Goal: Task Accomplishment & Management: Manage account settings

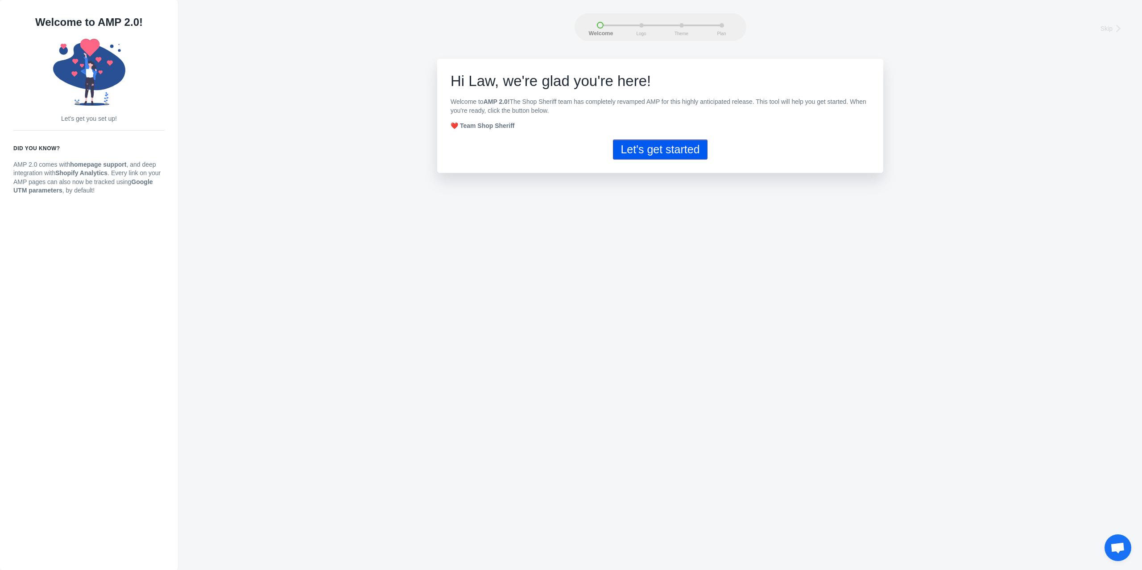
click at [673, 157] on button "Let's get started" at bounding box center [660, 150] width 94 height 20
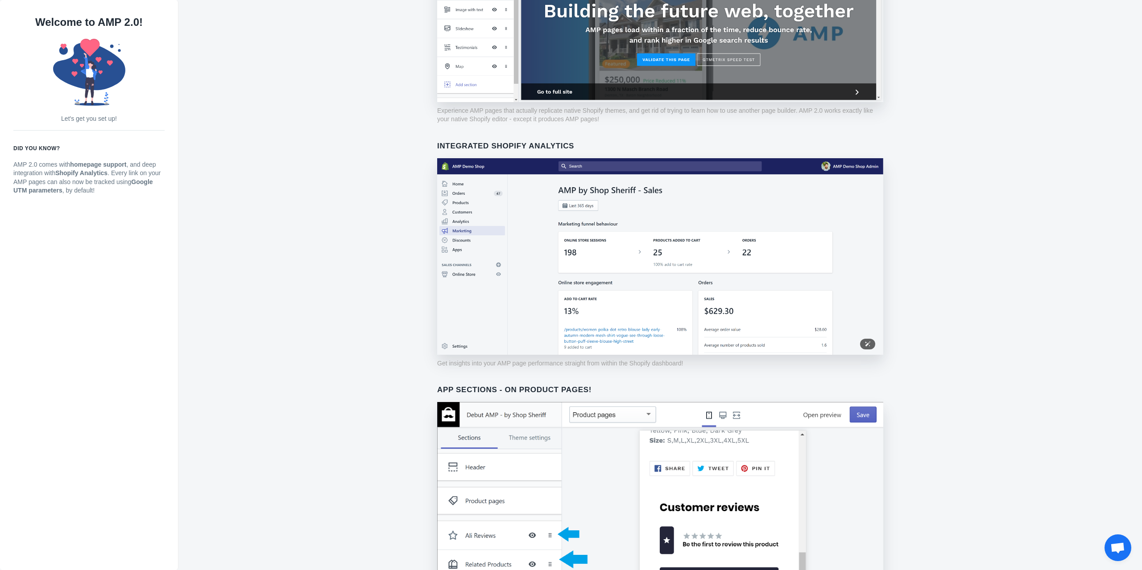
scroll to position [470, 0]
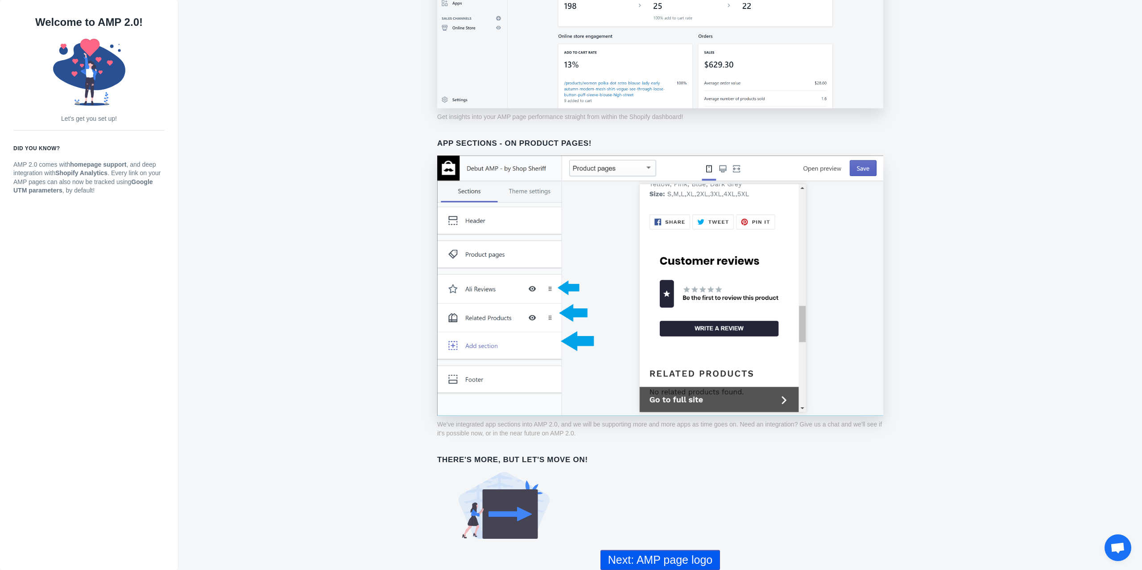
click at [665, 565] on button "Next: AMP page logo" at bounding box center [660, 560] width 120 height 20
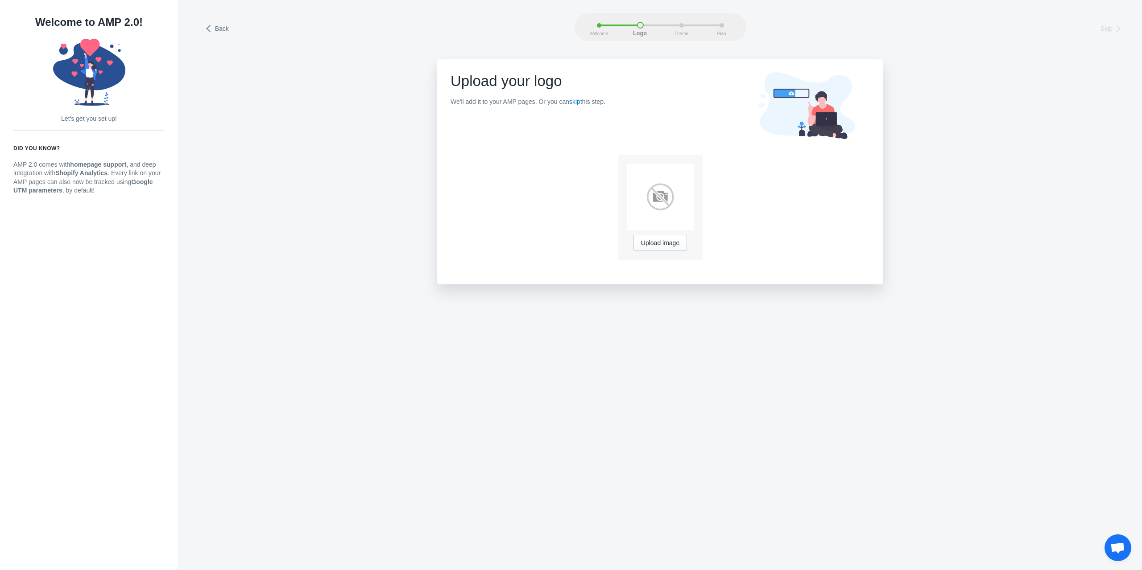
click at [663, 195] on img at bounding box center [659, 197] width 67 height 67
click at [668, 247] on span "Upload image" at bounding box center [660, 243] width 38 height 7
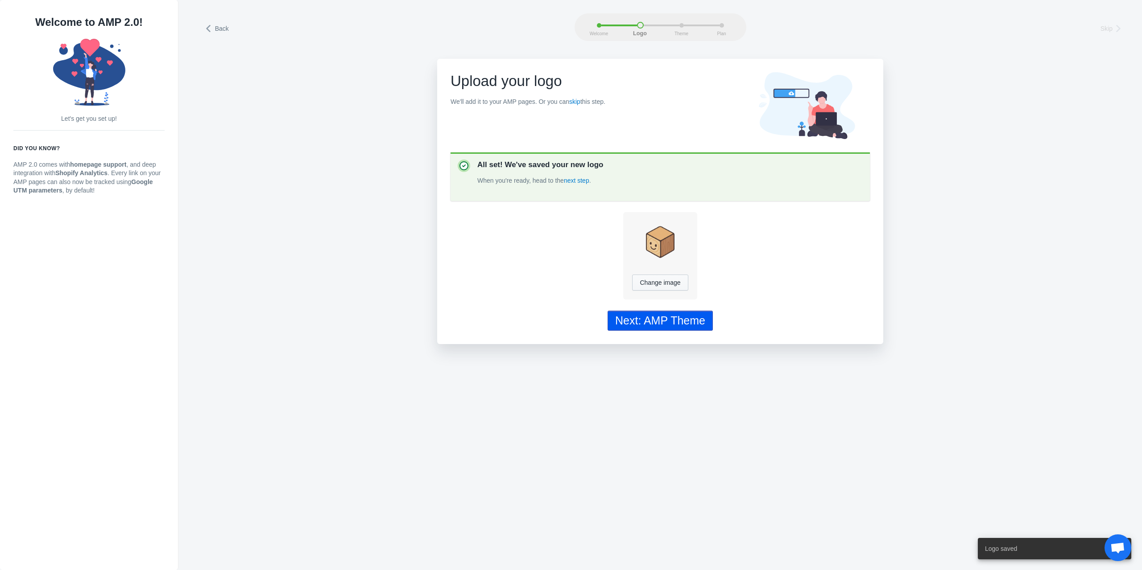
click at [672, 323] on div "Next: AMP Theme" at bounding box center [660, 320] width 90 height 13
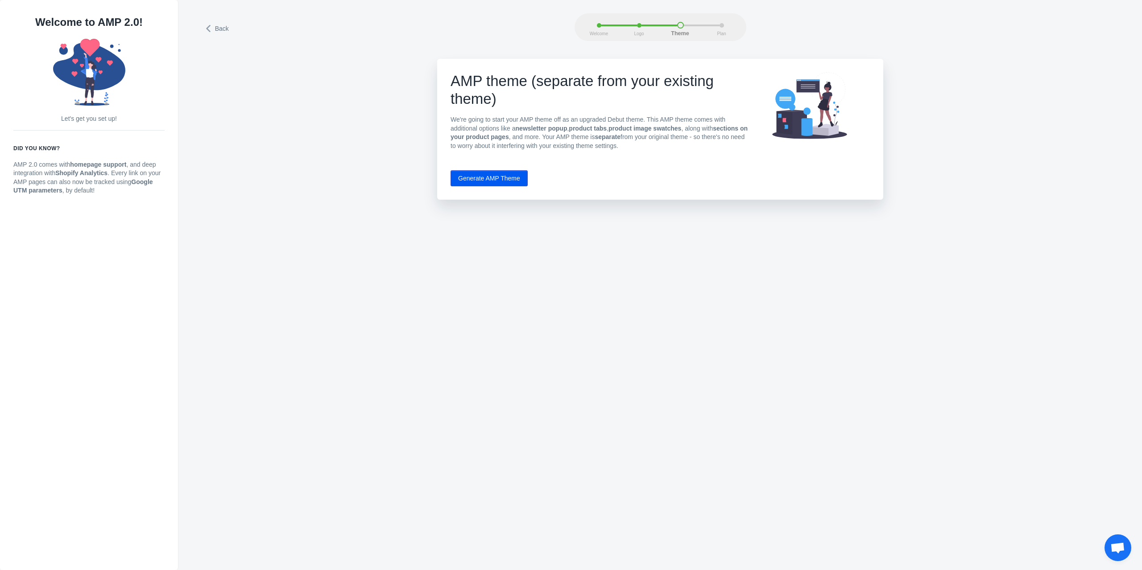
click at [499, 173] on button "Generate AMP Theme" at bounding box center [488, 178] width 77 height 16
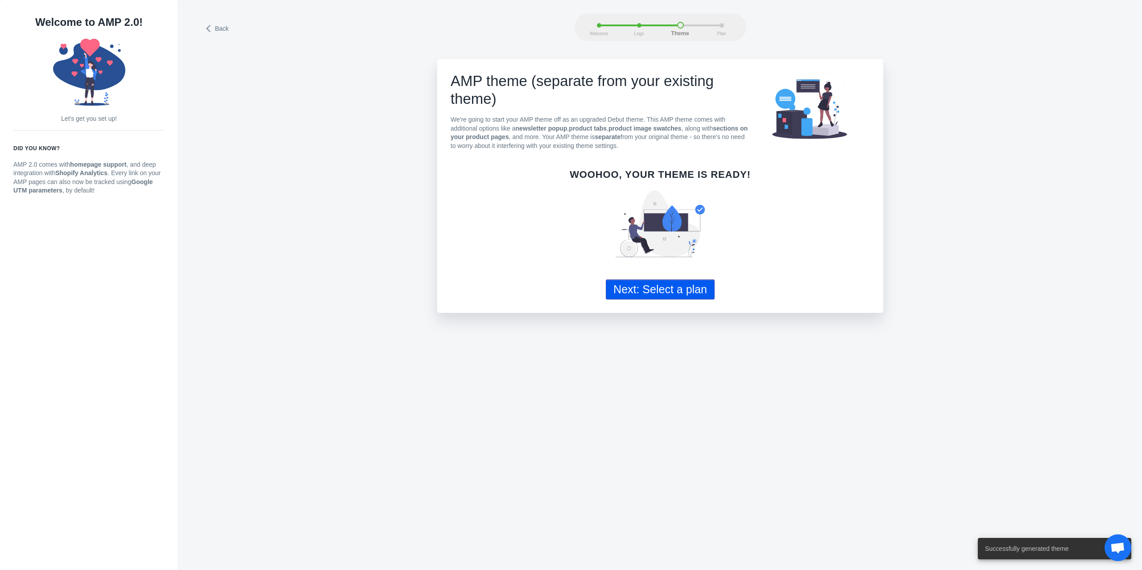
click at [669, 293] on button "Next: Select a plan" at bounding box center [660, 290] width 109 height 20
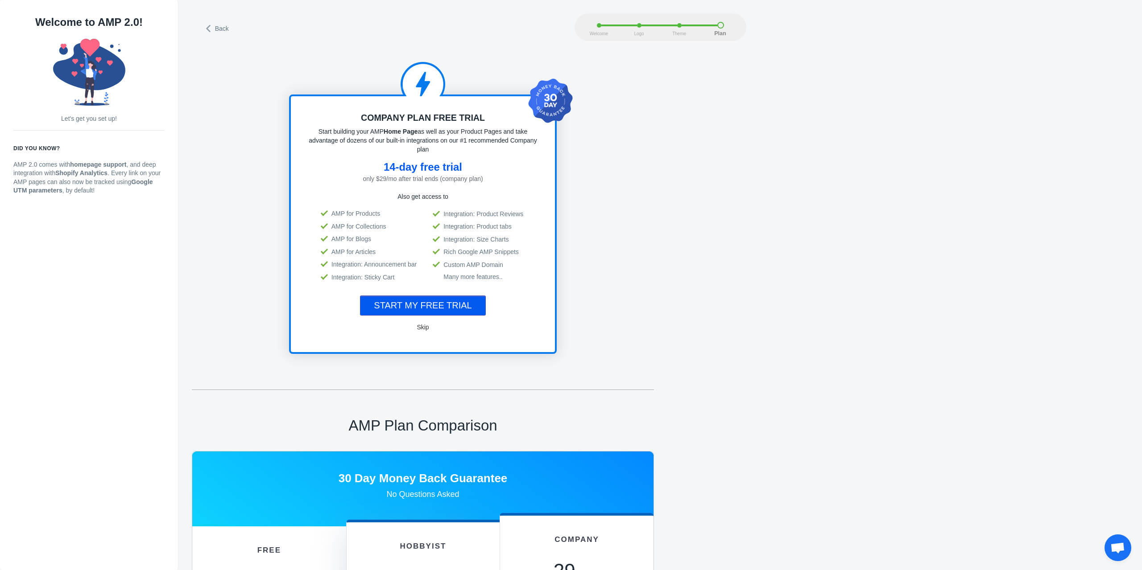
click at [442, 309] on button "START MY FREE TRIAL" at bounding box center [422, 306] width 125 height 20
click at [424, 330] on button "Skip" at bounding box center [422, 327] width 29 height 18
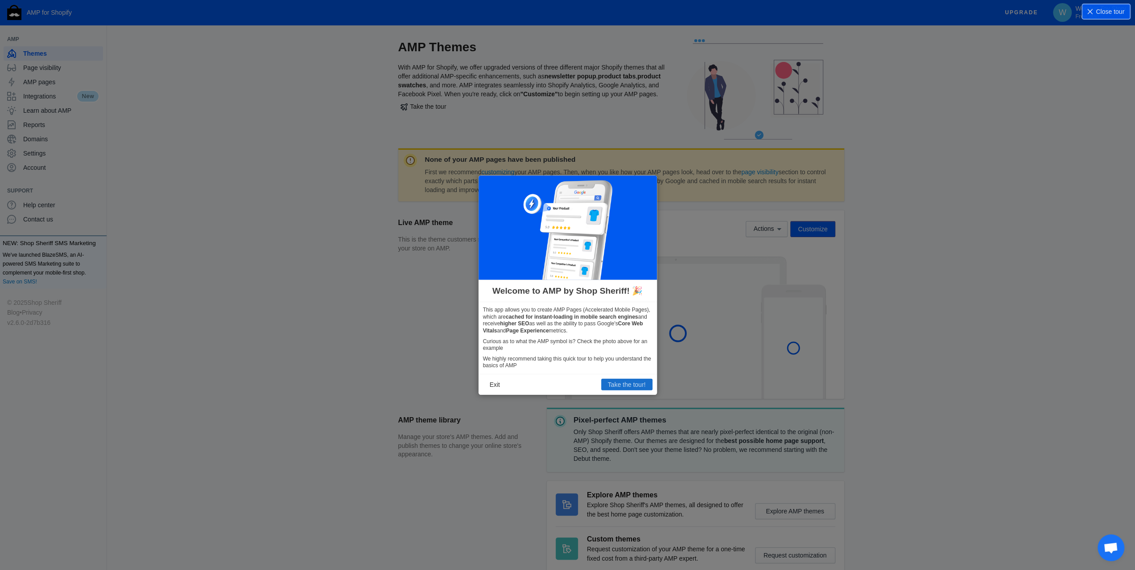
click at [645, 388] on button "Take the tour!" at bounding box center [626, 385] width 51 height 12
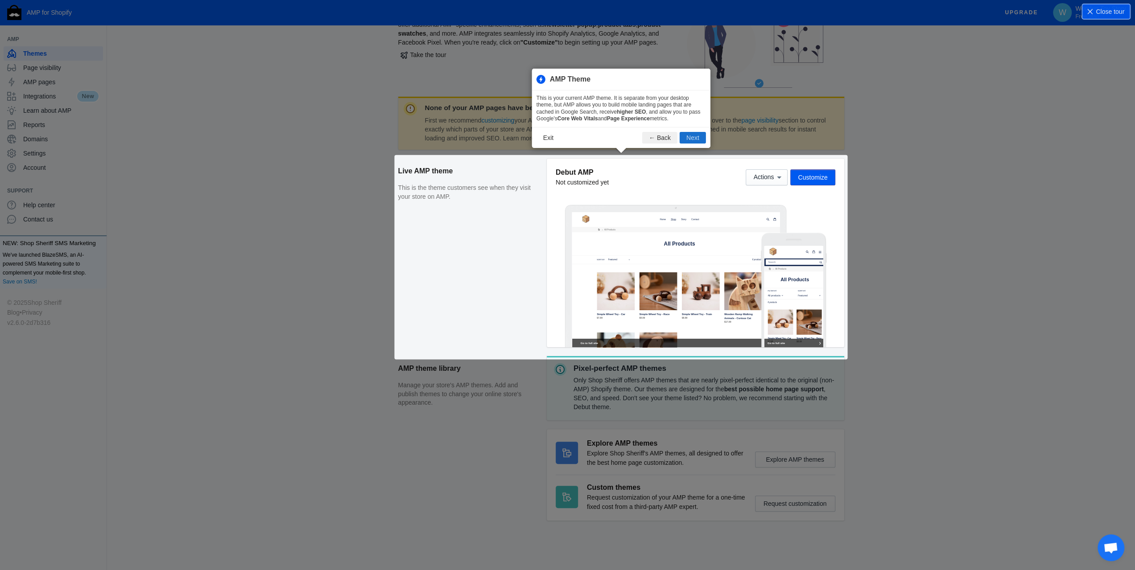
click at [697, 136] on button "Next" at bounding box center [693, 138] width 26 height 12
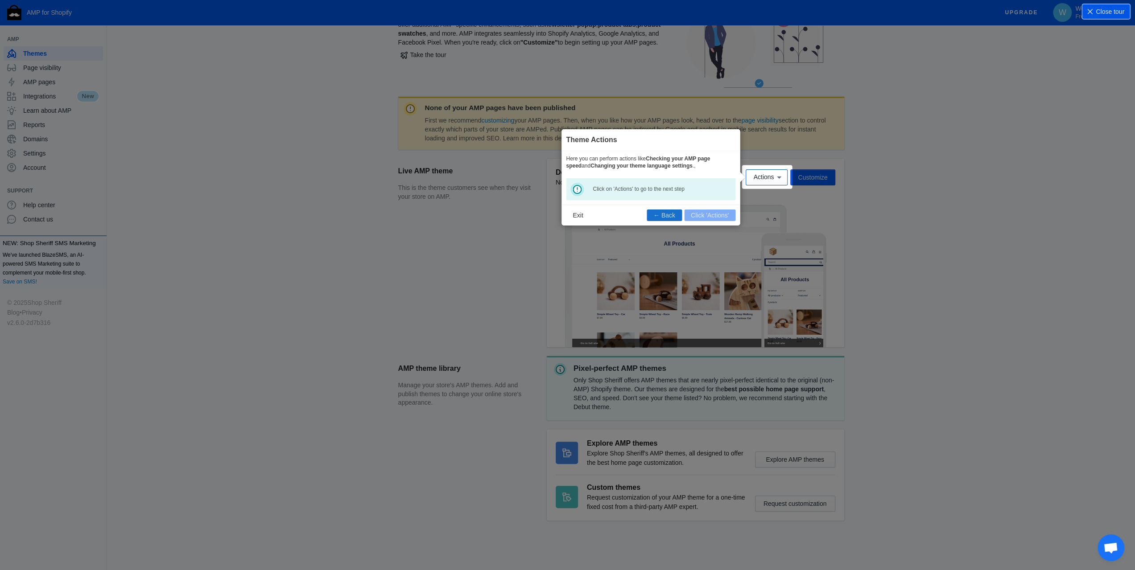
click at [671, 217] on button "← Back" at bounding box center [664, 216] width 35 height 12
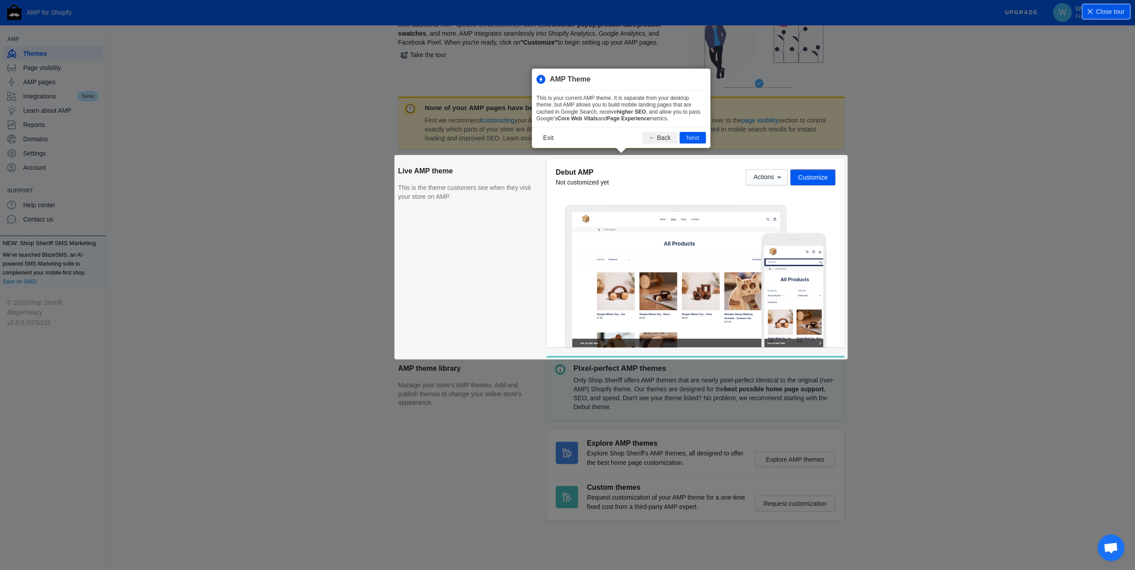
click at [594, 163] on div "None of your AMP pages have been published First we recommend customizing your …" at bounding box center [621, 313] width 446 height 433
click at [809, 177] on div "None of your AMP pages have been published First we recommend customizing your …" at bounding box center [621, 313] width 446 height 433
click at [766, 179] on div "None of your AMP pages have been published First we recommend customizing your …" at bounding box center [621, 313] width 446 height 433
click at [691, 140] on button "Next" at bounding box center [693, 138] width 26 height 12
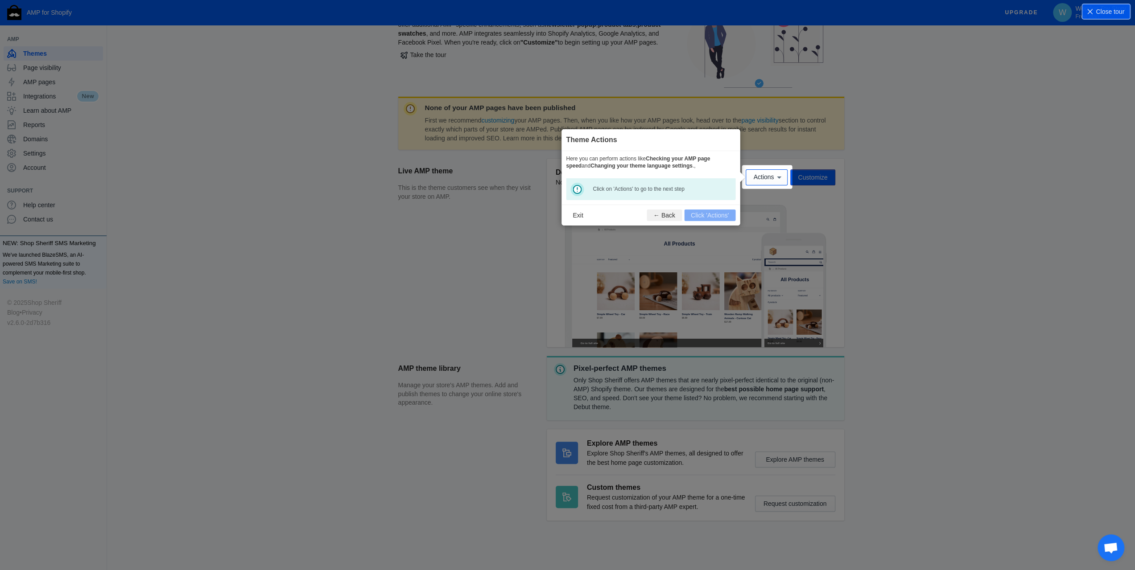
click at [721, 214] on footer "Exit ← Back Click 'Actions'" at bounding box center [650, 215] width 178 height 21
click at [765, 180] on span "Actions" at bounding box center [763, 177] width 21 height 7
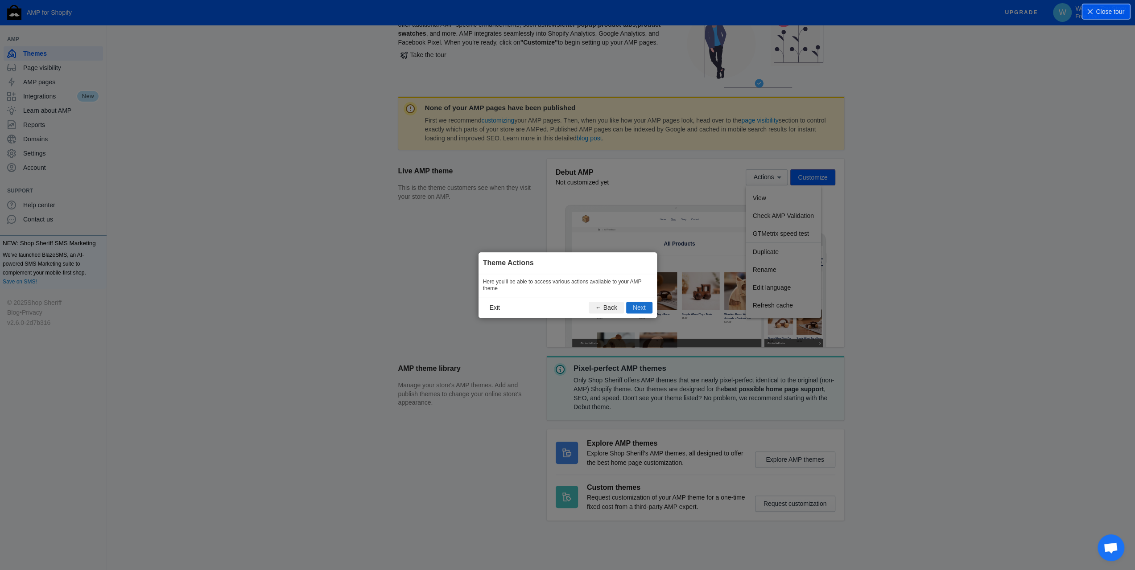
click at [638, 308] on button "Next" at bounding box center [639, 308] width 26 height 12
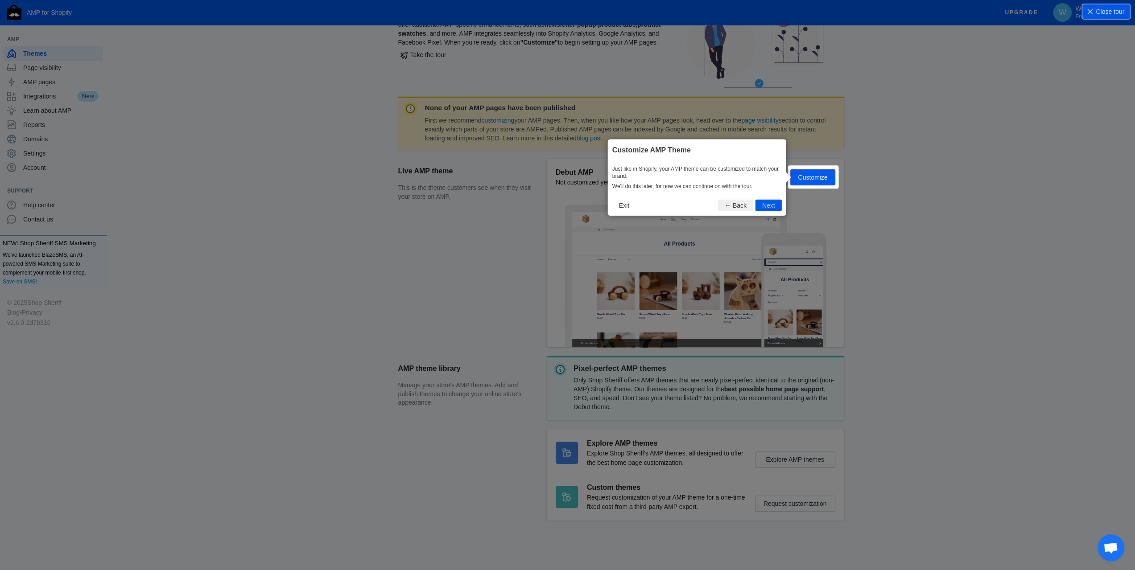
drag, startPoint x: 762, startPoint y: 204, endPoint x: 771, endPoint y: 202, distance: 10.0
click at [762, 204] on button "Next" at bounding box center [768, 205] width 26 height 12
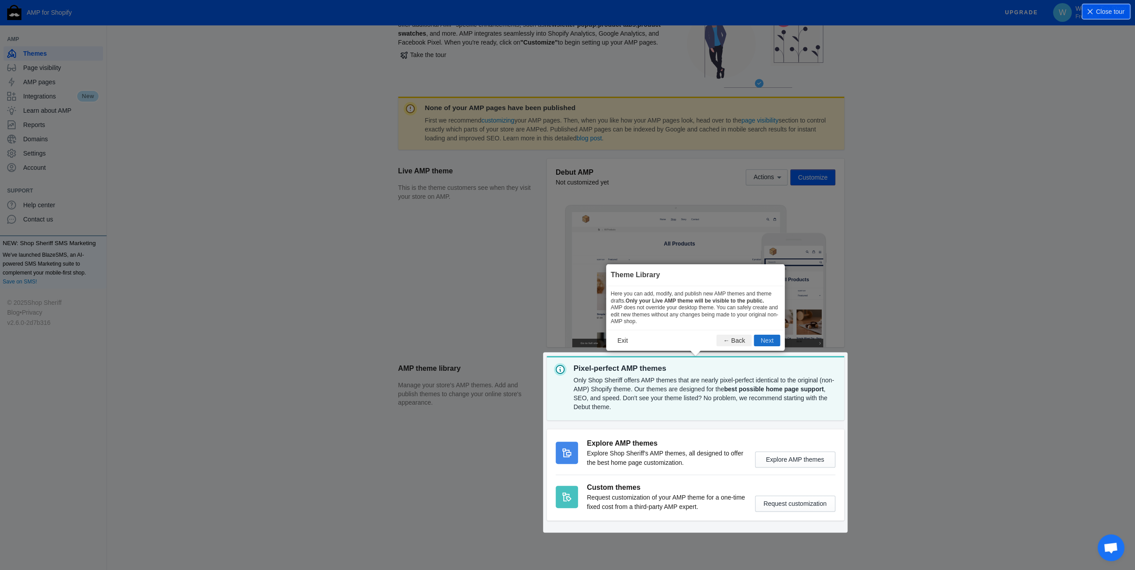
click at [774, 338] on button "Next" at bounding box center [767, 341] width 26 height 12
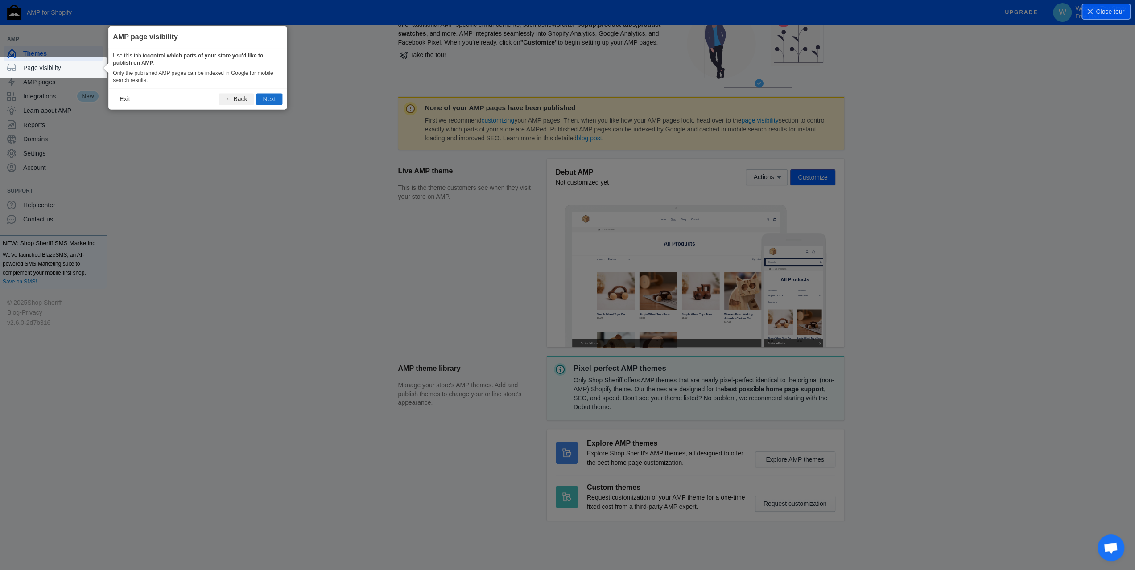
drag, startPoint x: 271, startPoint y: 108, endPoint x: 267, endPoint y: 103, distance: 6.4
click at [271, 108] on footer "Exit ← Back Next" at bounding box center [197, 99] width 178 height 21
click at [267, 101] on button "Next" at bounding box center [269, 100] width 26 height 12
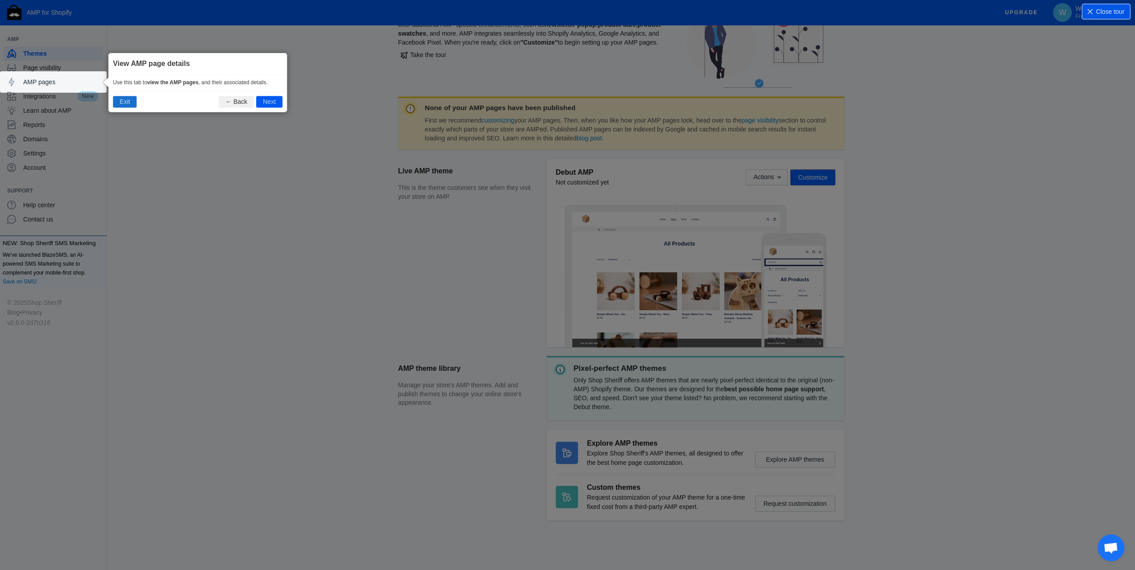
click at [124, 106] on button "Exit" at bounding box center [125, 102] width 24 height 12
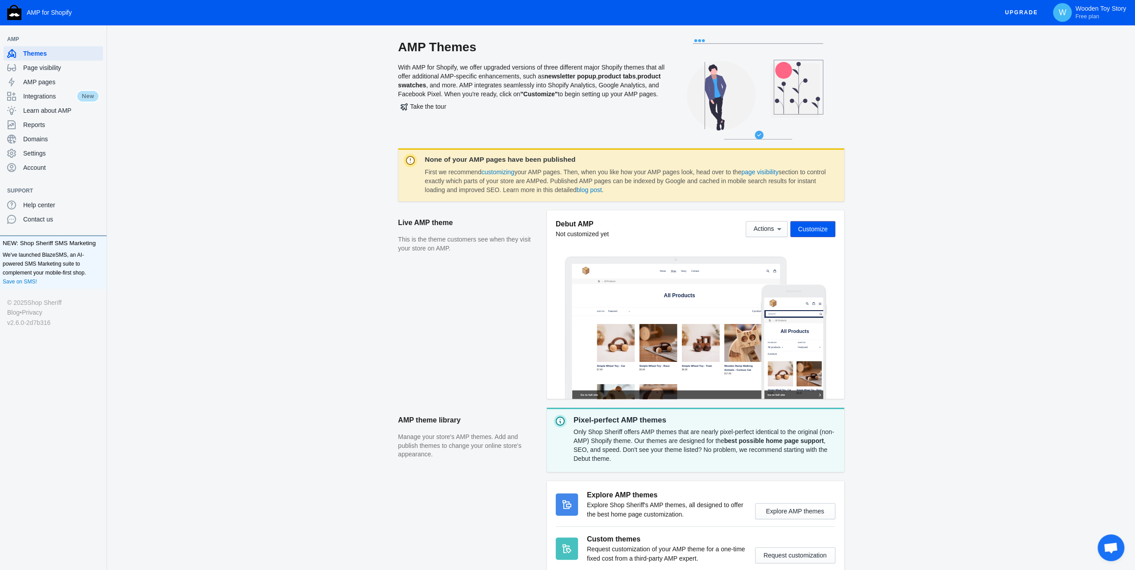
scroll to position [52, 0]
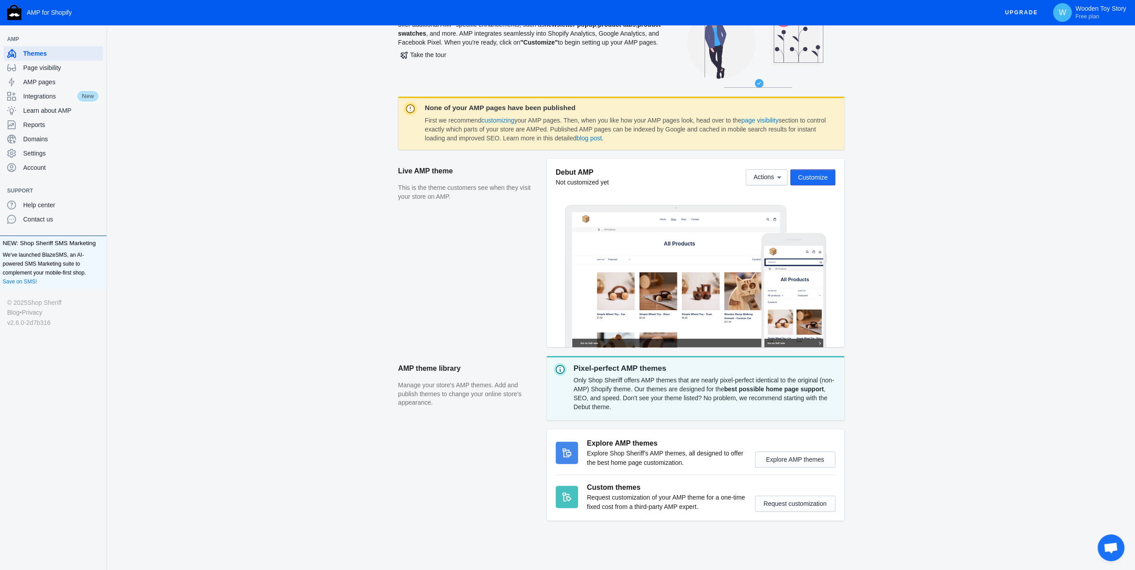
click at [813, 176] on span "Customize" at bounding box center [812, 177] width 29 height 7
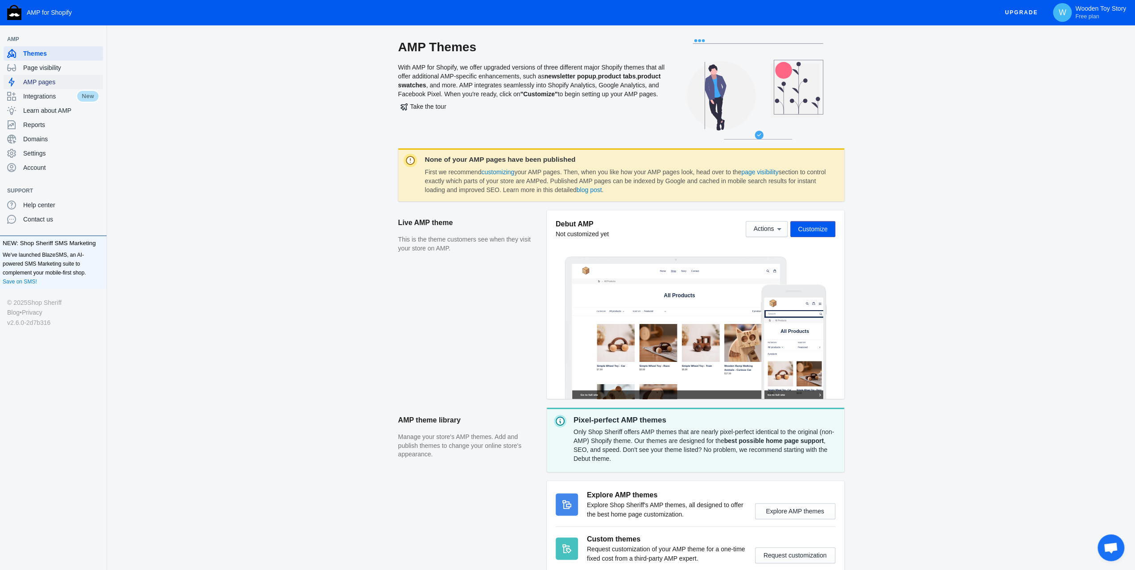
click at [46, 87] on div "AMP pages" at bounding box center [53, 82] width 92 height 14
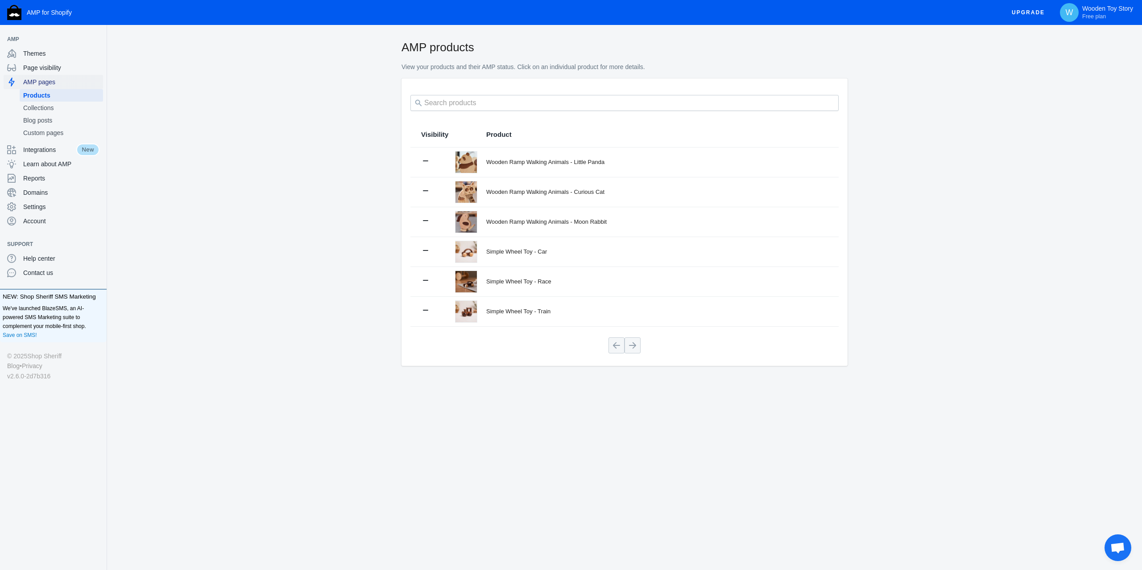
click at [57, 81] on span "AMP pages" at bounding box center [61, 82] width 76 height 9
click at [58, 67] on span "Page visibility" at bounding box center [61, 67] width 76 height 9
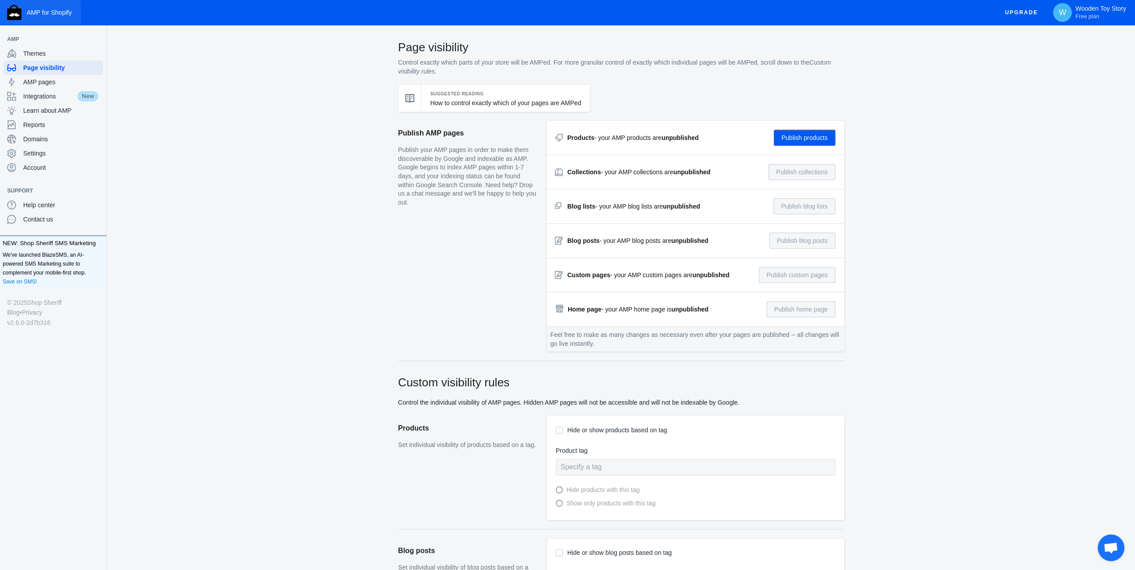
click at [14, 21] on button "AMP for Shopify" at bounding box center [40, 12] width 81 height 25
click at [58, 165] on span "Account" at bounding box center [61, 167] width 76 height 9
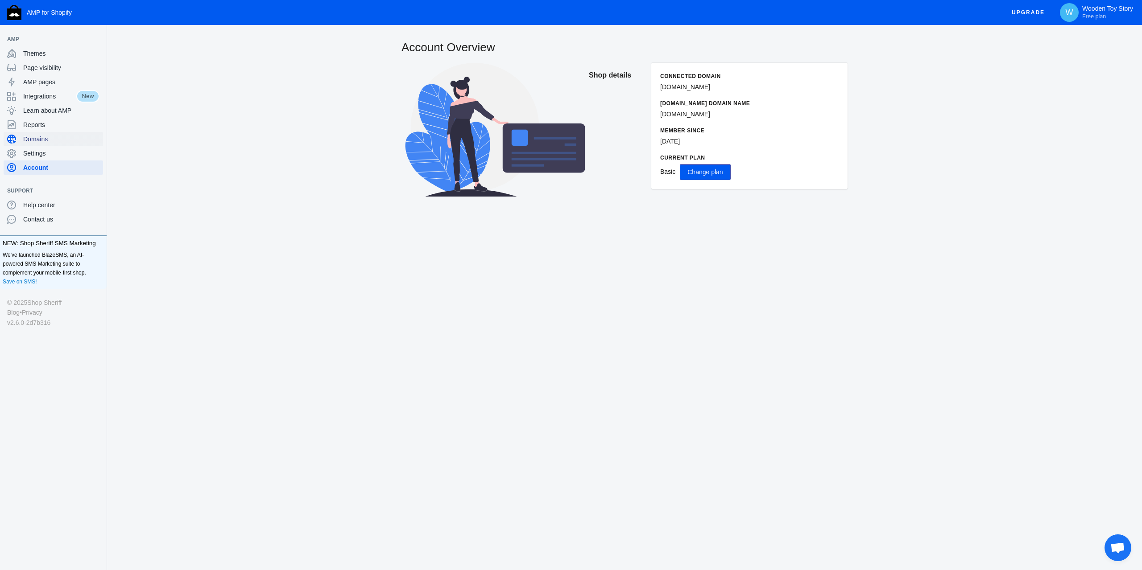
click at [53, 143] on span "Domains" at bounding box center [61, 139] width 76 height 9
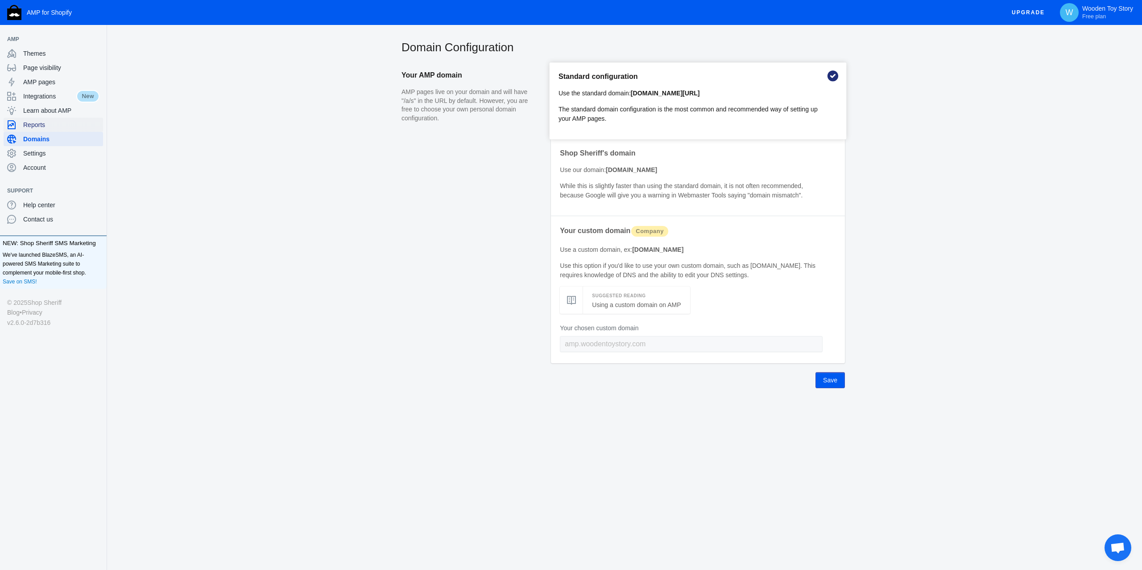
click at [52, 126] on span "Reports" at bounding box center [61, 124] width 76 height 9
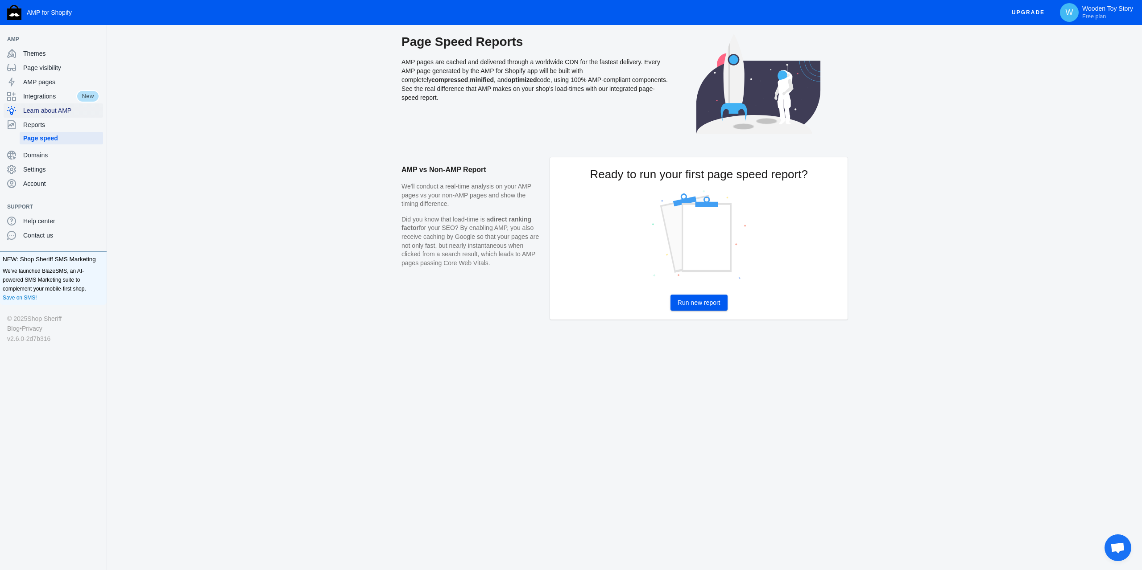
click at [64, 111] on span "Learn about AMP" at bounding box center [61, 110] width 76 height 9
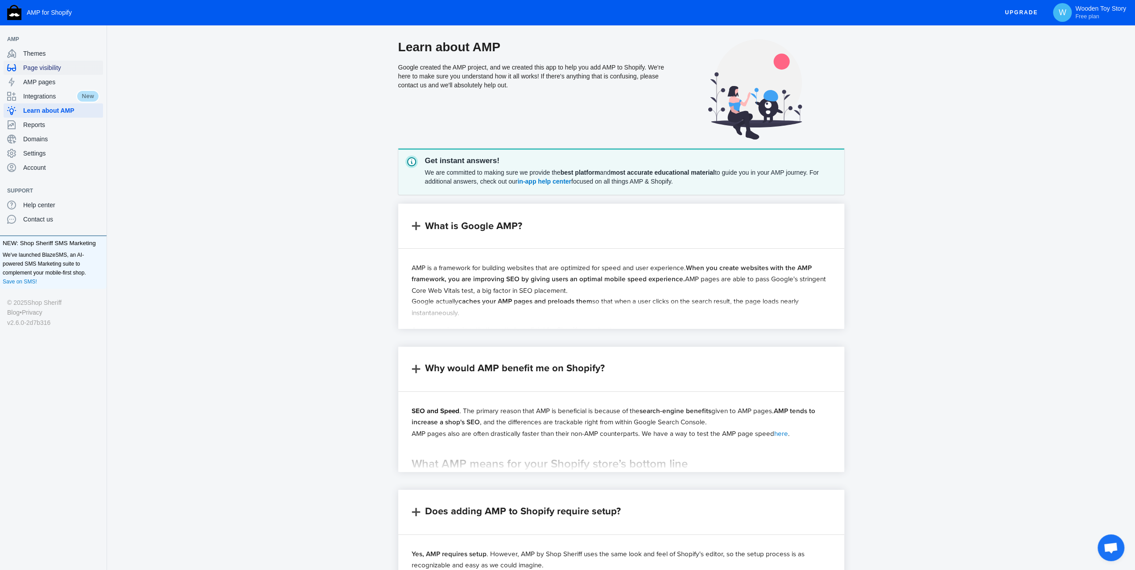
click at [41, 61] on div "Page visibility" at bounding box center [53, 68] width 92 height 14
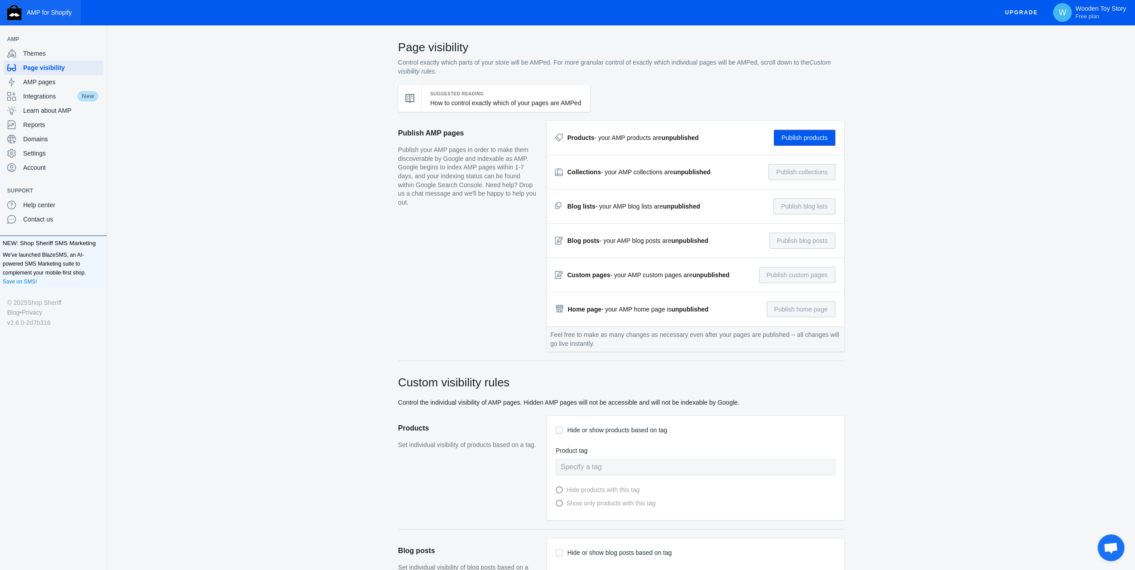
click at [16, 16] on img "button" at bounding box center [14, 12] width 14 height 15
